Goal: Task Accomplishment & Management: Manage account settings

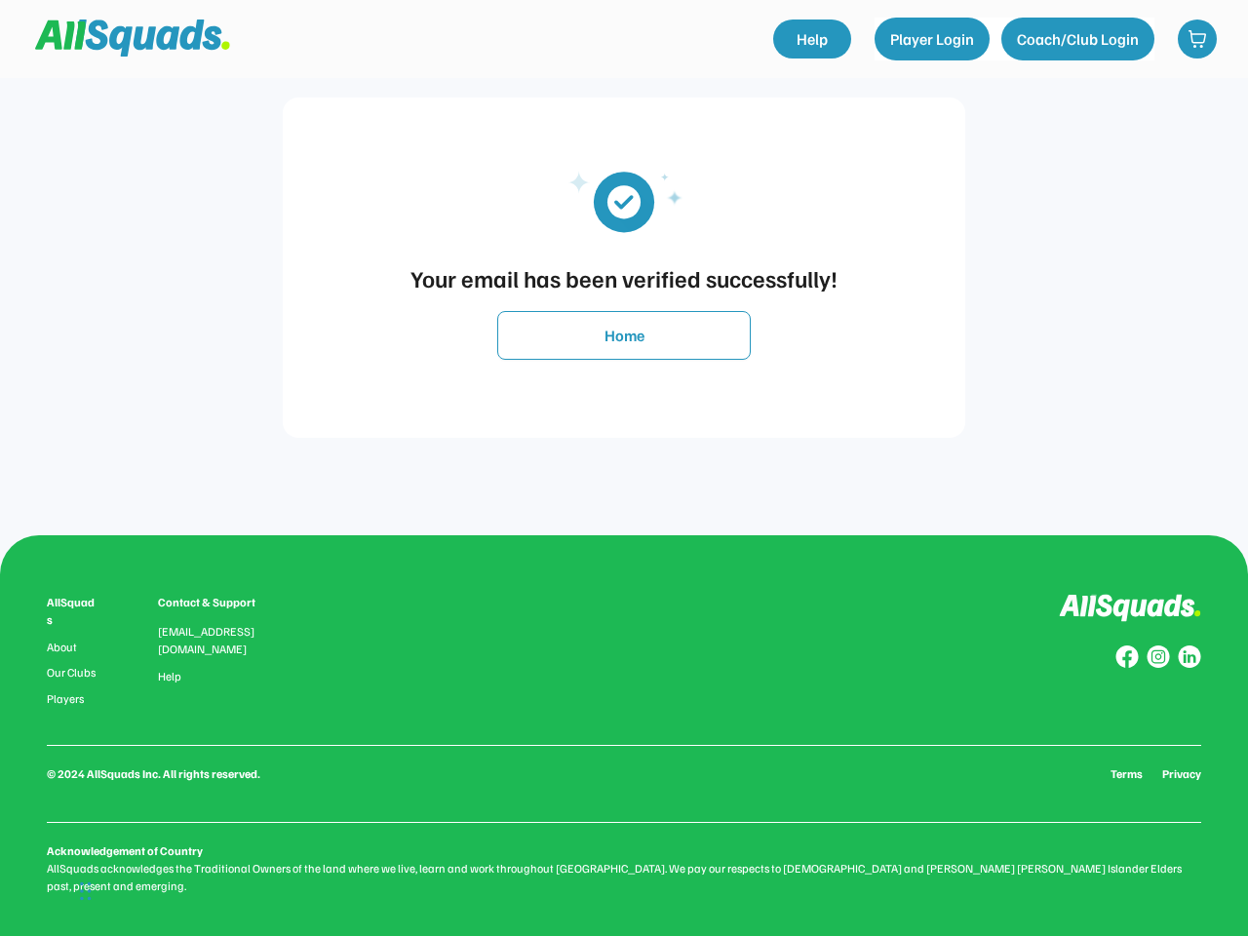
click at [624, 468] on div "Your email has been verified successfully! Home" at bounding box center [624, 267] width 1209 height 535
click at [624, 267] on div "Your email has been verified successfully!" at bounding box center [624, 277] width 644 height 35
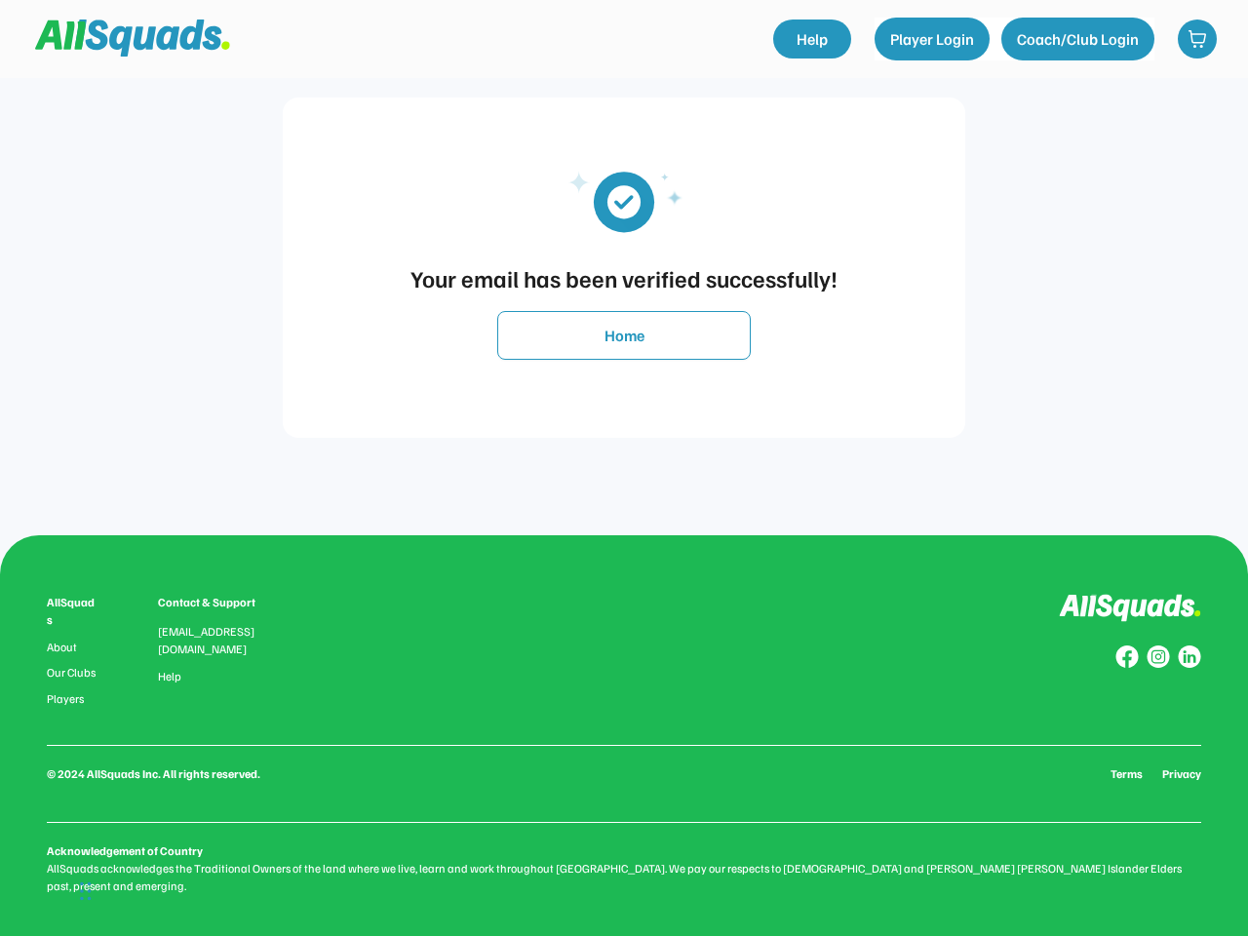
click at [624, 200] on img at bounding box center [624, 200] width 176 height 89
click at [624, 278] on div "Your email has been verified successfully!" at bounding box center [624, 277] width 644 height 35
click at [624, 335] on button "Home" at bounding box center [624, 335] width 254 height 49
